Goal: Obtain resource: Obtain resource

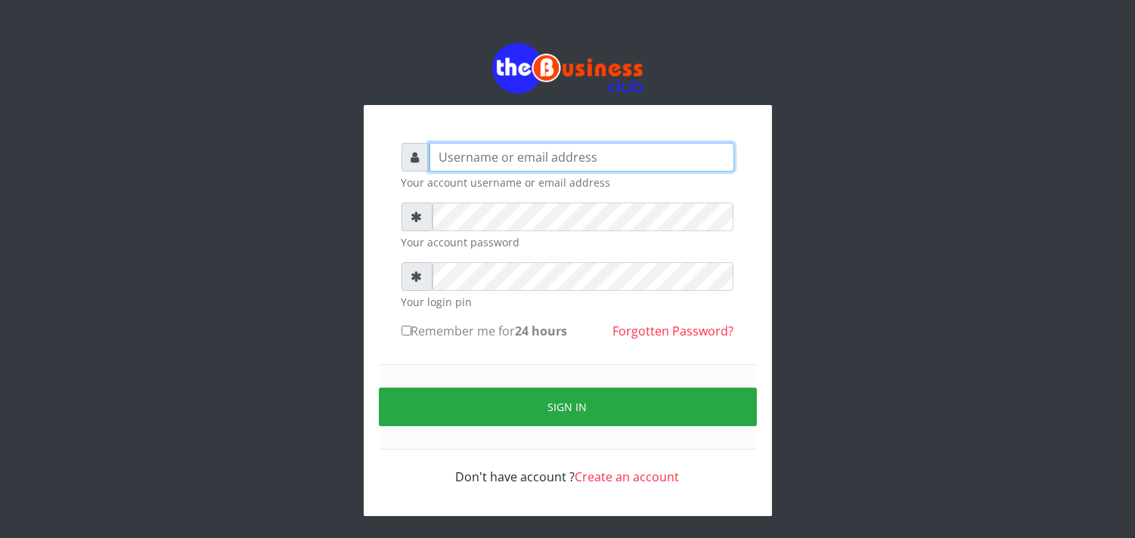
type input "[EMAIL_ADDRESS][DOMAIN_NAME]"
click at [405, 336] on input "Remember me for 24 hours" at bounding box center [406, 331] width 10 height 10
checkbox input "true"
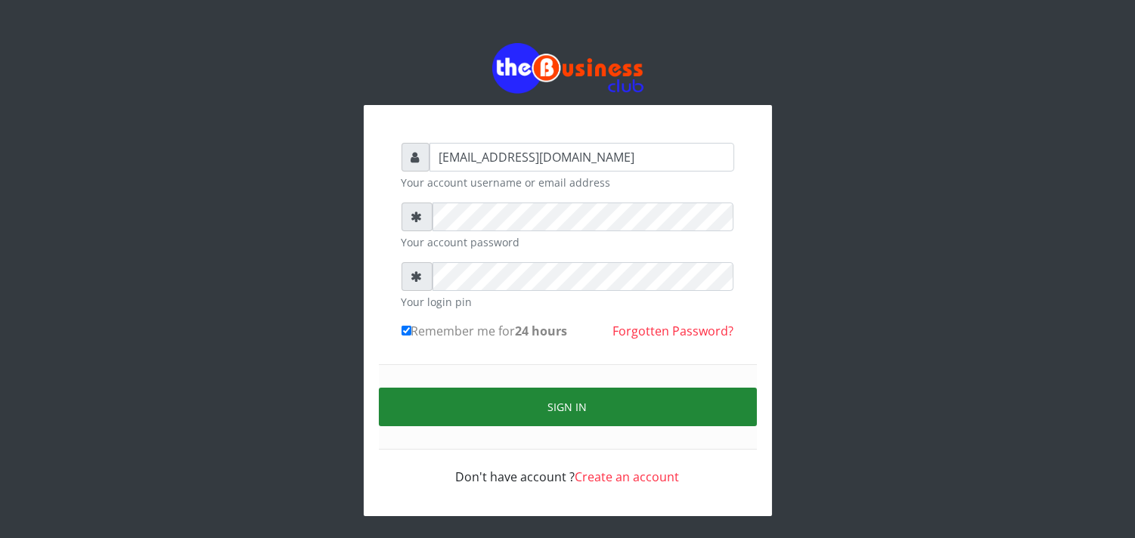
click at [420, 396] on button "Sign in" at bounding box center [568, 407] width 378 height 39
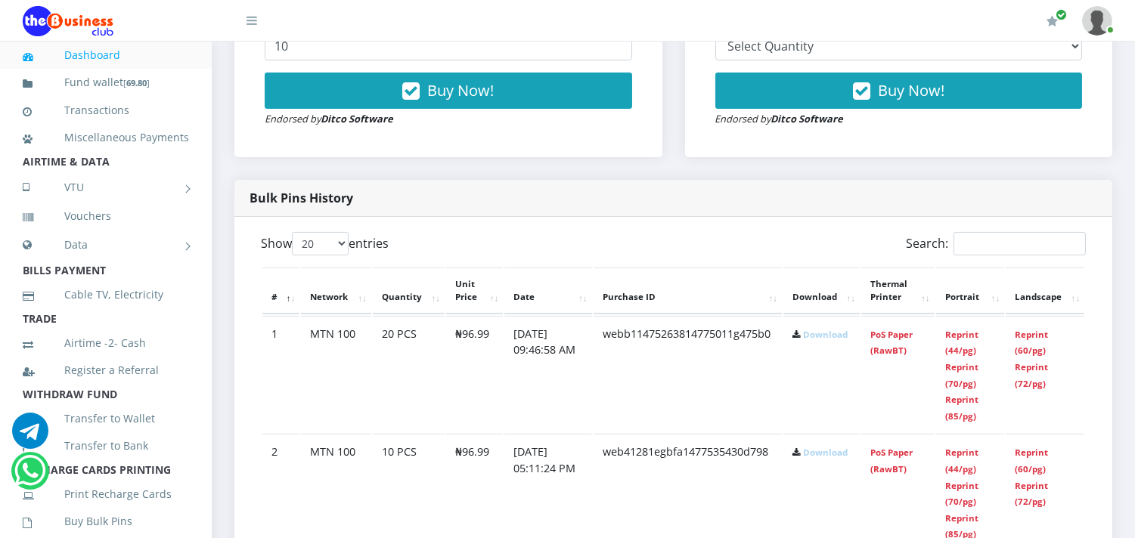
scroll to position [638, 0]
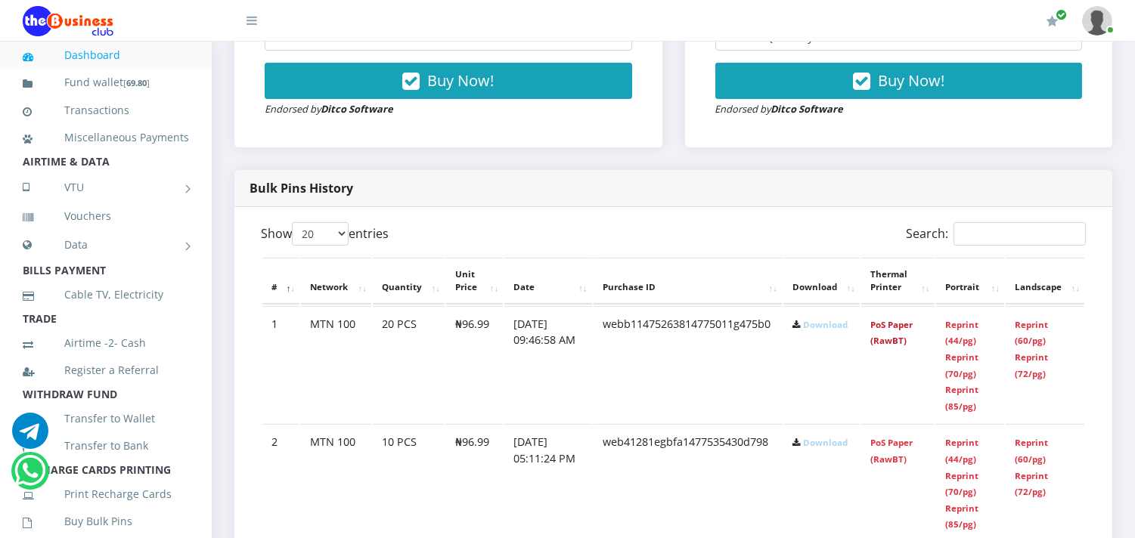
click at [878, 334] on link "PoS Paper (RawBT)" at bounding box center [891, 333] width 42 height 28
drag, startPoint x: 958, startPoint y: 372, endPoint x: 653, endPoint y: 183, distance: 358.5
click at [958, 372] on link "Reprint (70/pg)" at bounding box center [961, 365] width 33 height 28
click at [887, 454] on link "PoS Paper (RawBT)" at bounding box center [891, 451] width 42 height 28
click at [890, 454] on link "PoS Paper (RawBT)" at bounding box center [891, 451] width 42 height 28
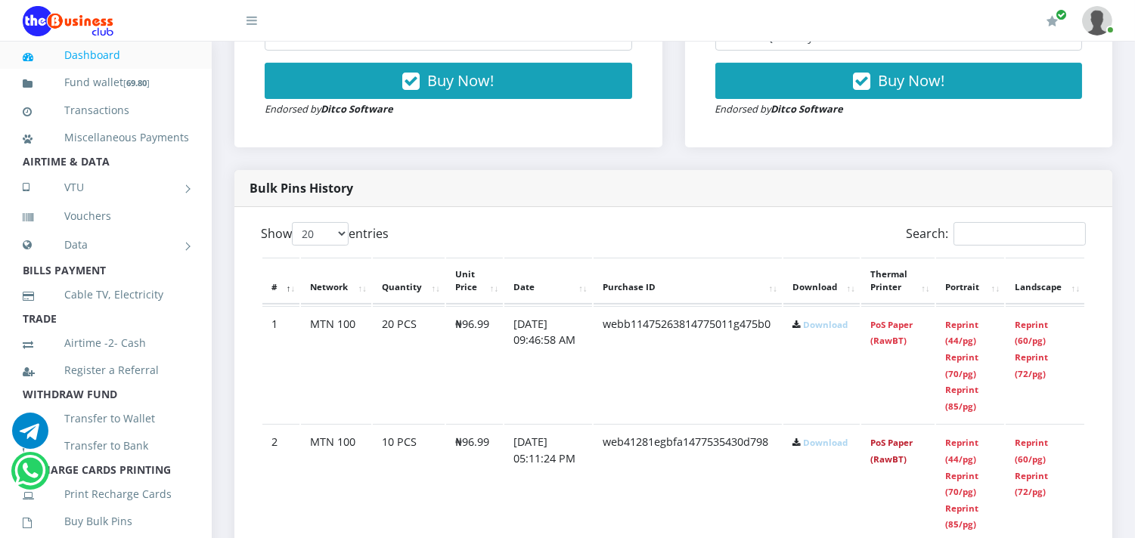
click at [896, 461] on link "PoS Paper (RawBT)" at bounding box center [891, 451] width 42 height 28
click at [884, 341] on link "PoS Paper (RawBT)" at bounding box center [891, 333] width 42 height 28
